Goal: Navigation & Orientation: Find specific page/section

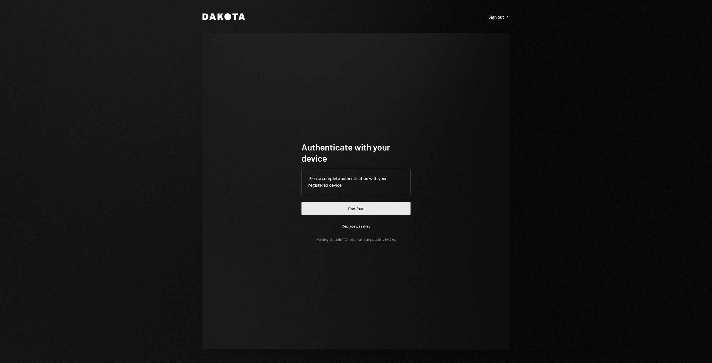
click at [354, 211] on button "Continue" at bounding box center [356, 208] width 109 height 13
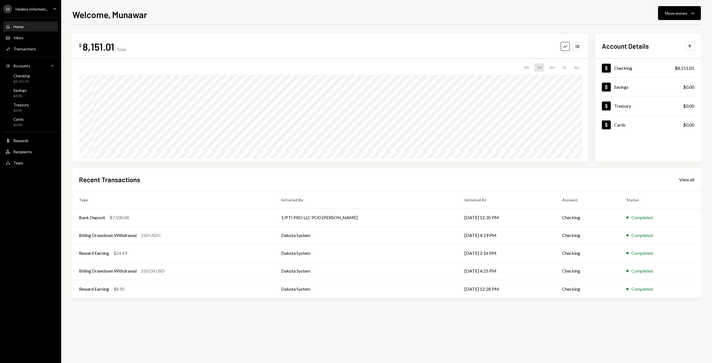
click at [20, 29] on div "Home Home" at bounding box center [31, 26] width 50 height 9
click at [24, 77] on div "Checking" at bounding box center [21, 75] width 16 height 5
